Goal: Navigation & Orientation: Find specific page/section

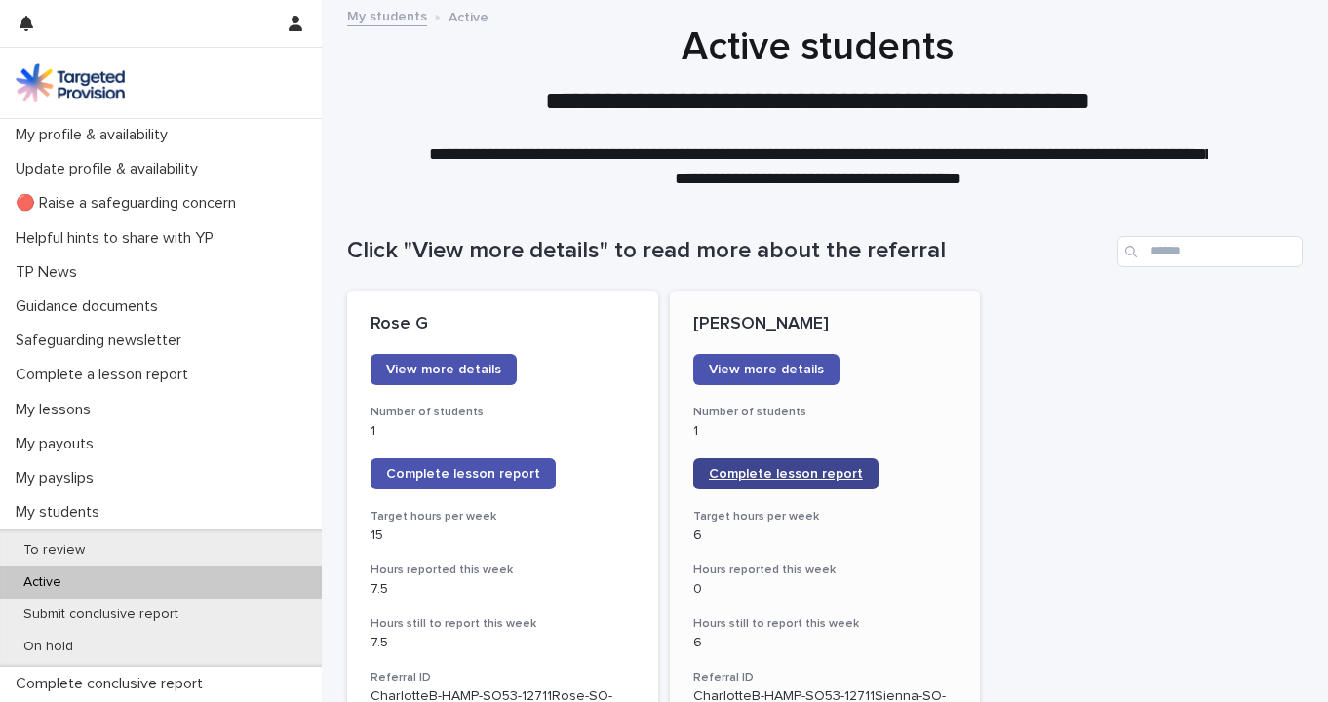
click at [758, 478] on span "Complete lesson report" at bounding box center [786, 474] width 154 height 14
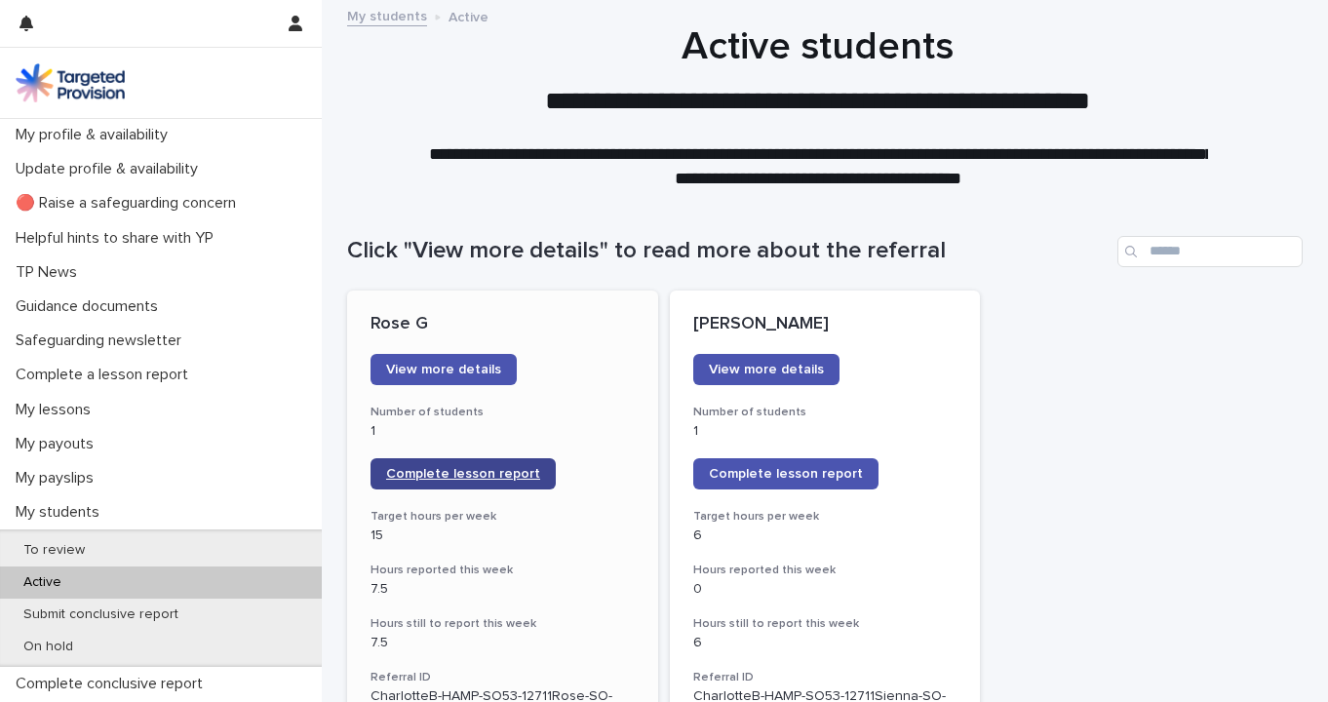
click at [437, 476] on span "Complete lesson report" at bounding box center [463, 474] width 154 height 14
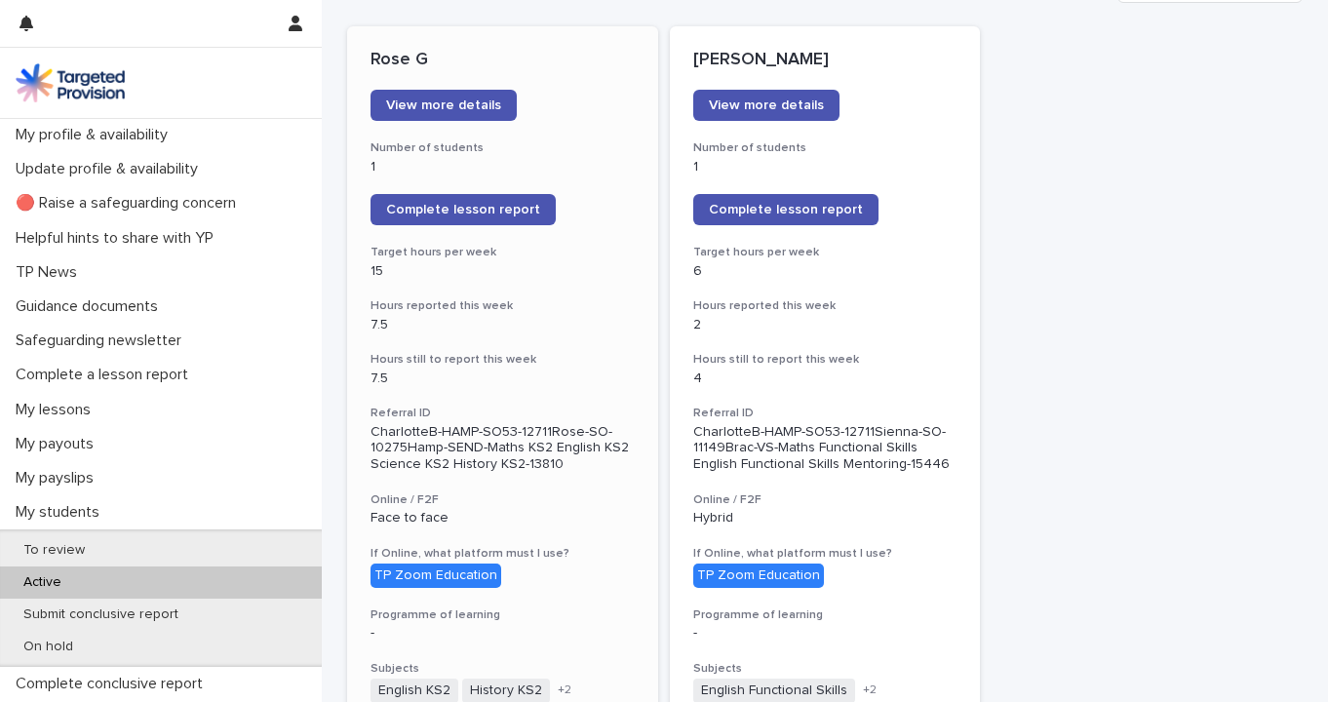
scroll to position [270, 0]
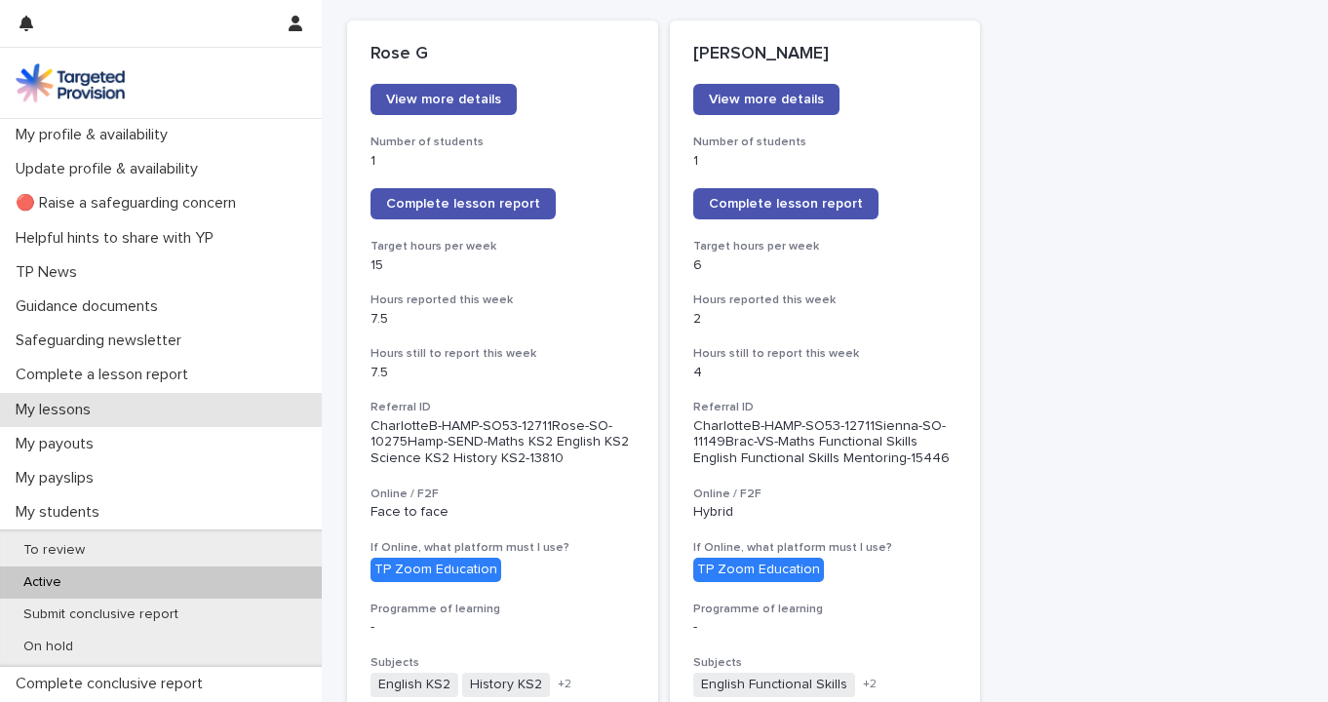
click at [123, 411] on div "My lessons" at bounding box center [161, 410] width 322 height 34
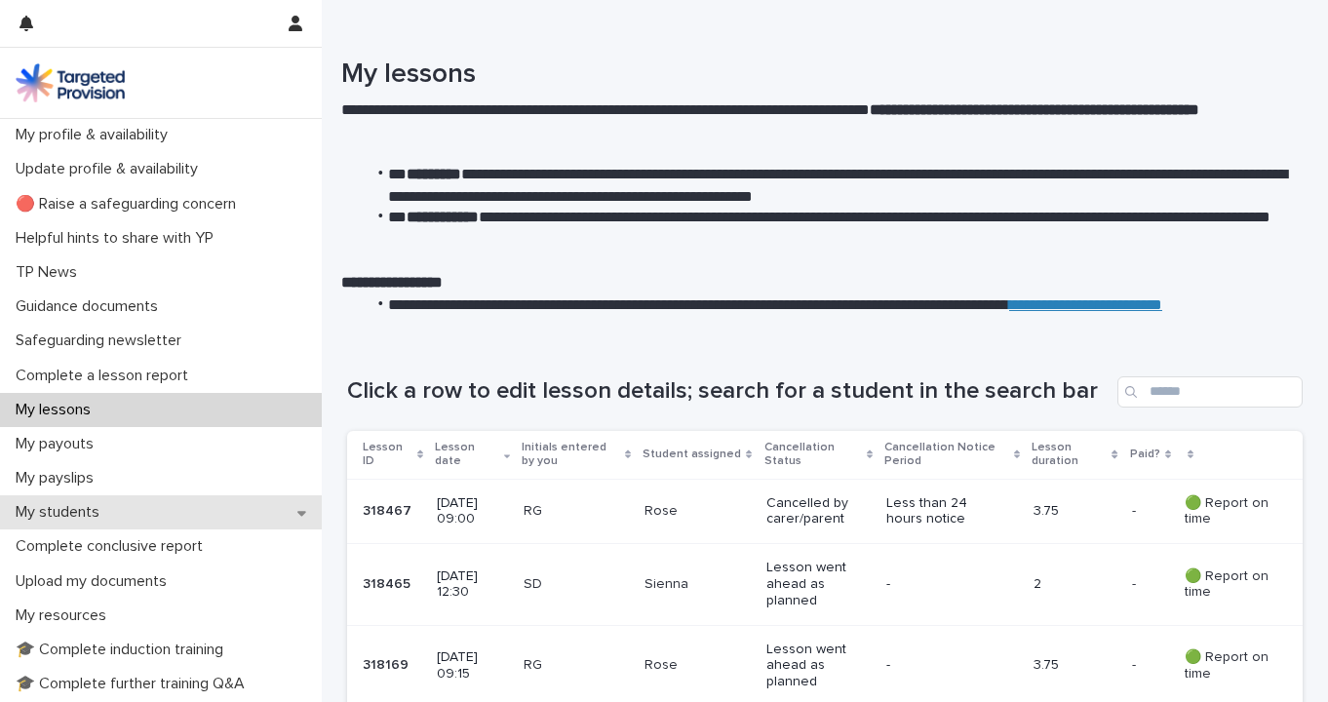
click at [79, 512] on p "My students" at bounding box center [61, 512] width 107 height 19
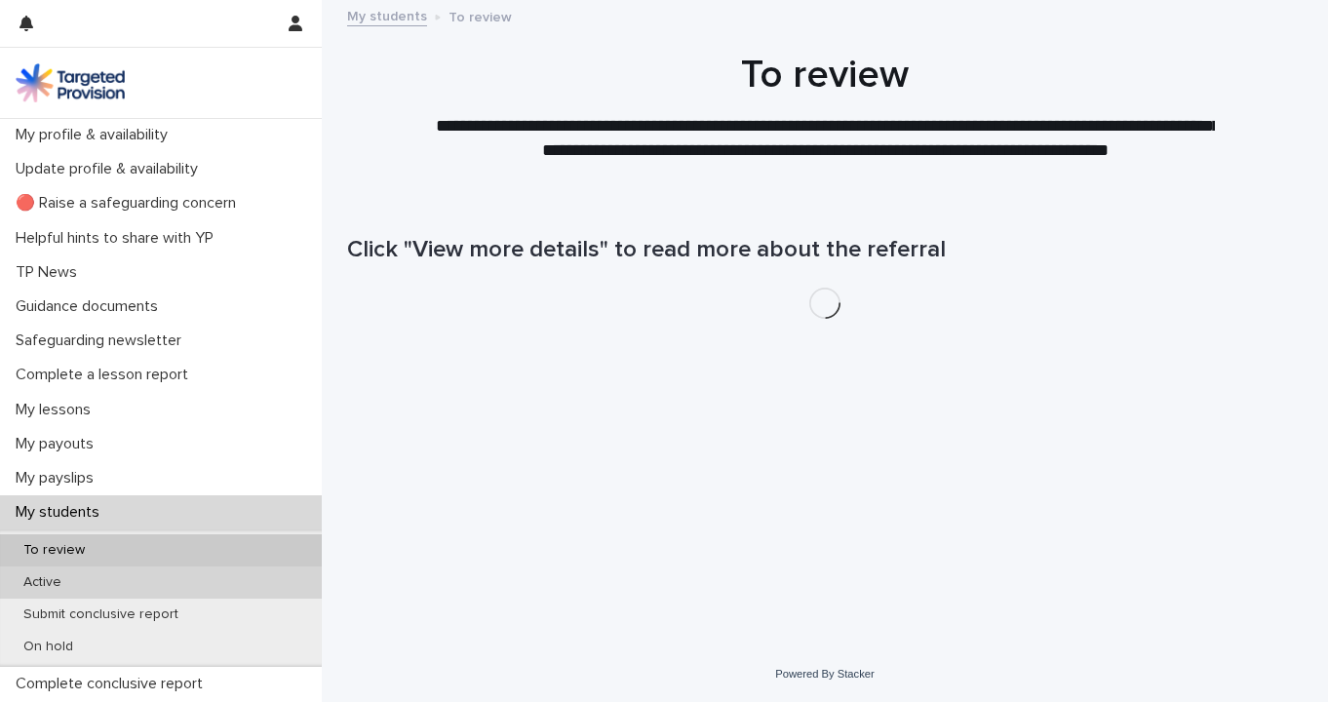
click at [51, 575] on p "Active" at bounding box center [42, 582] width 69 height 17
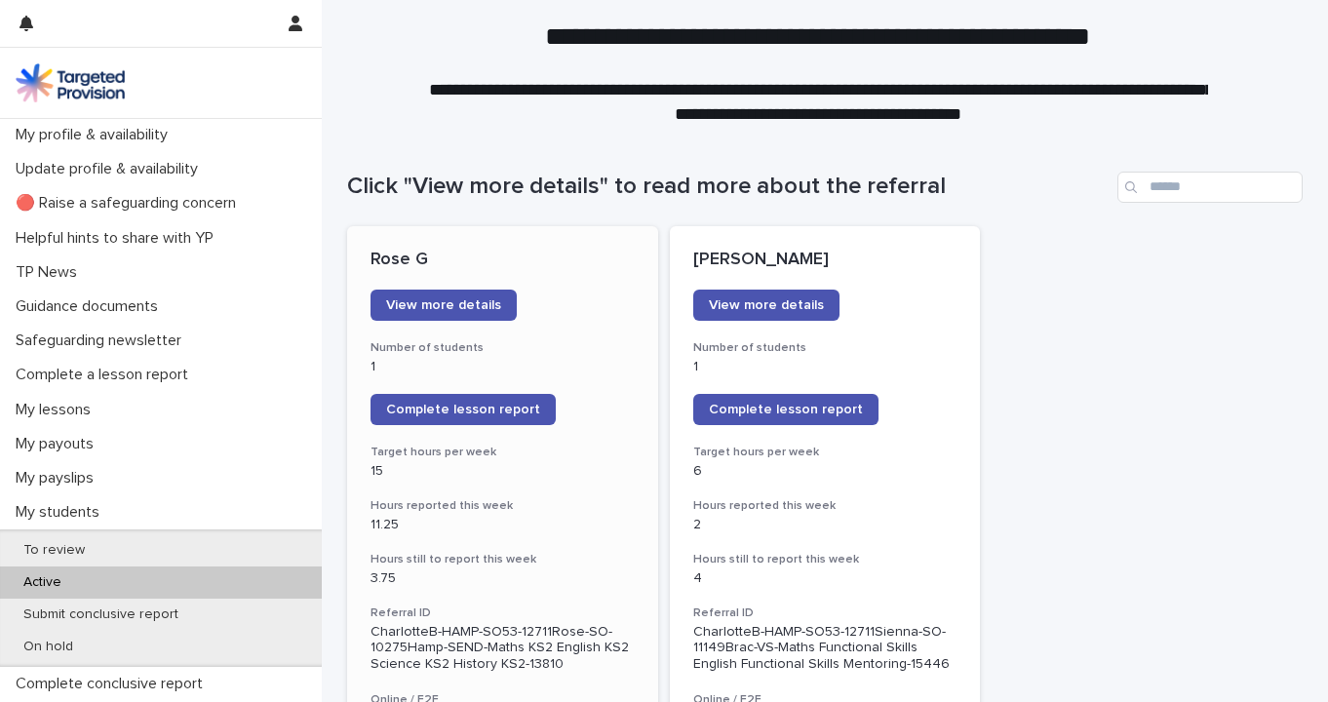
scroll to position [69, 0]
